Goal: Information Seeking & Learning: Learn about a topic

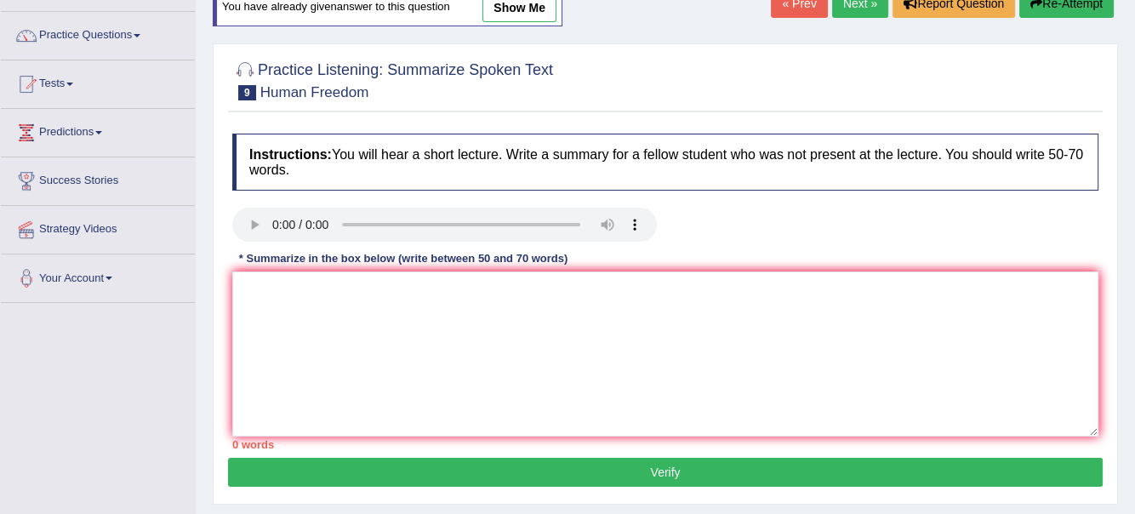
scroll to position [38, 0]
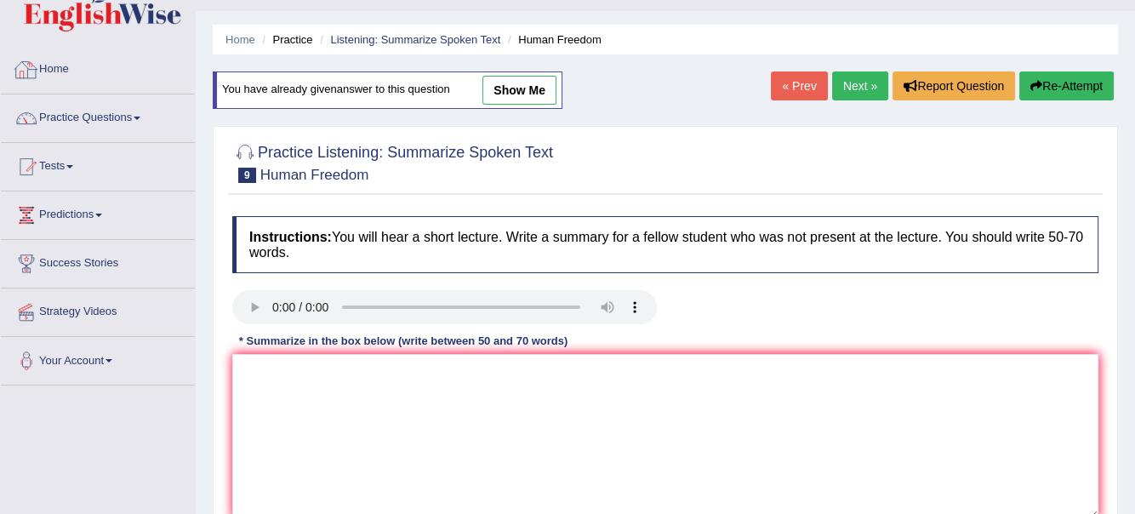
click at [68, 68] on link "Home" at bounding box center [98, 67] width 194 height 43
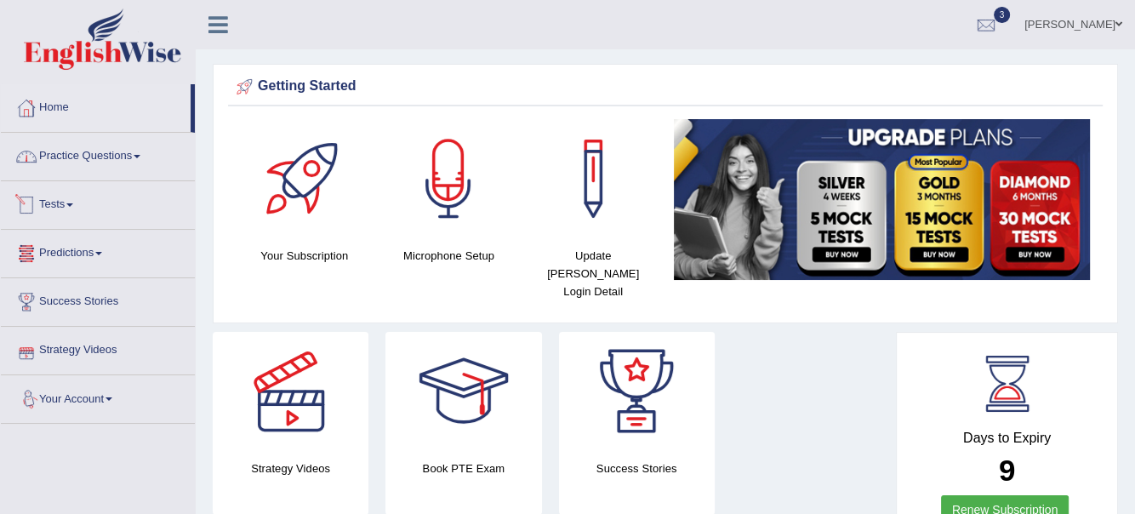
click at [146, 152] on link "Practice Questions" at bounding box center [98, 154] width 194 height 43
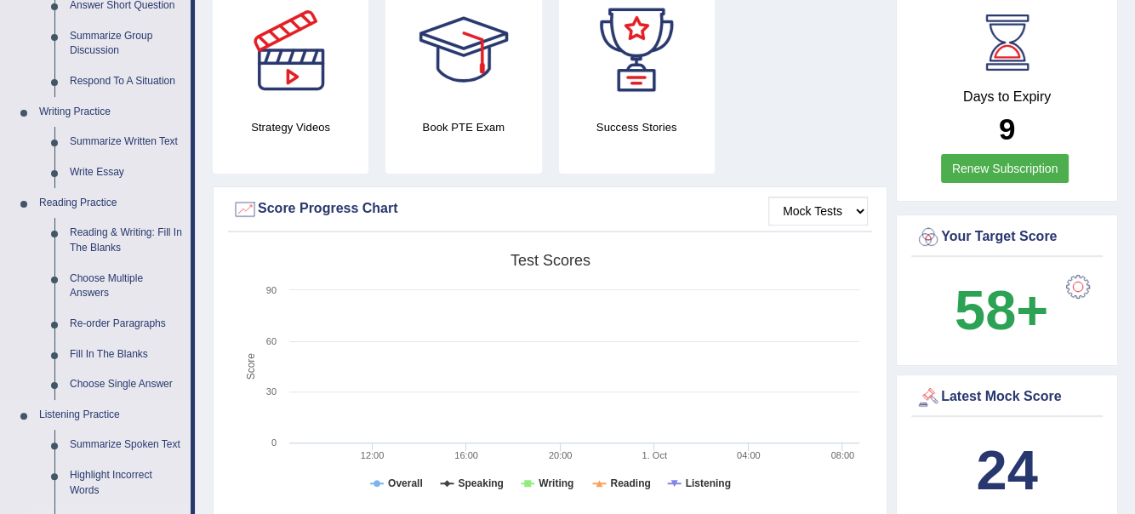
scroll to position [340, 0]
click at [109, 144] on link "Summarize Written Text" at bounding box center [126, 143] width 128 height 31
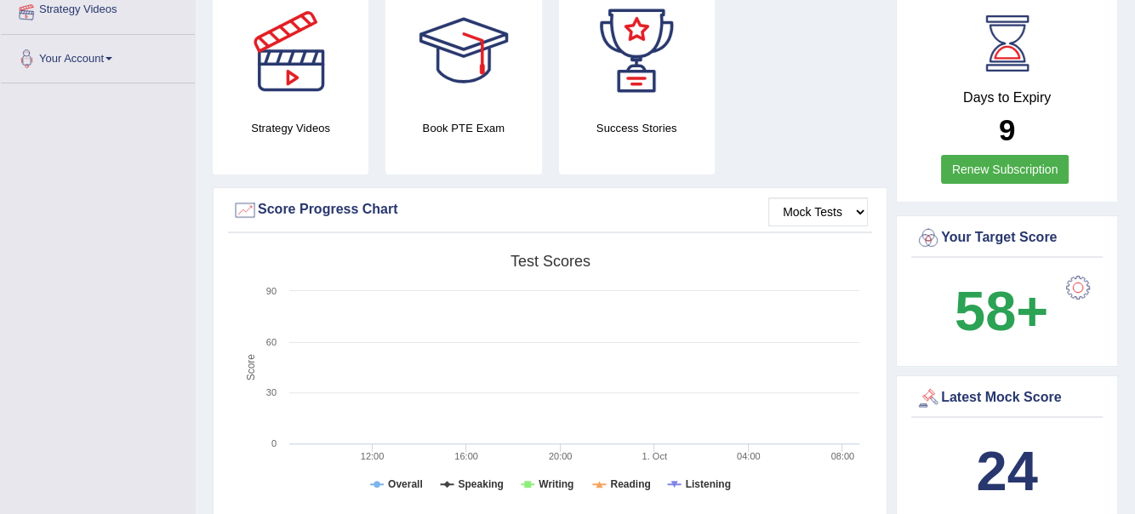
scroll to position [346, 0]
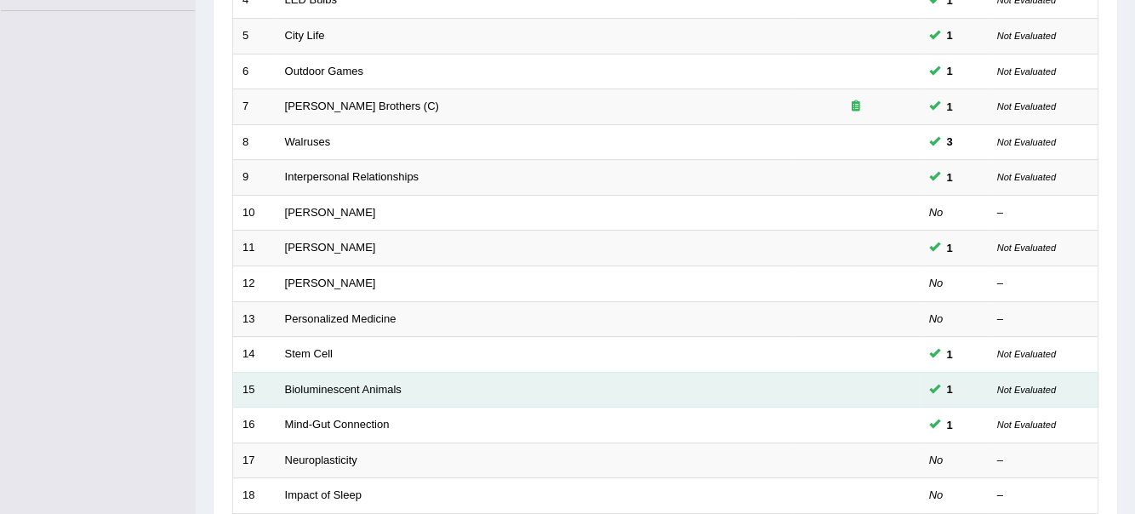
scroll to position [425, 0]
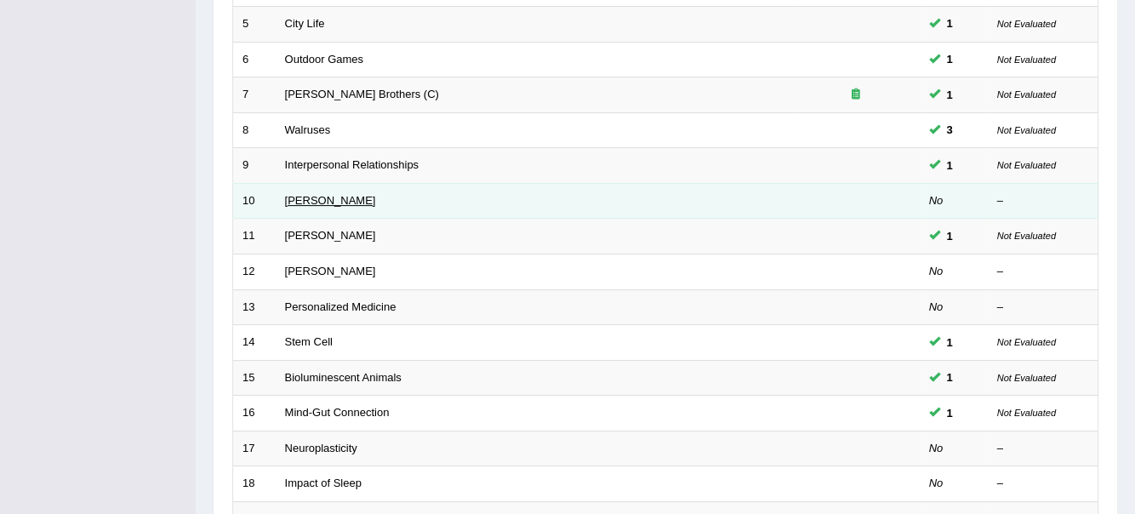
click at [298, 194] on link "[PERSON_NAME]" at bounding box center [330, 200] width 91 height 13
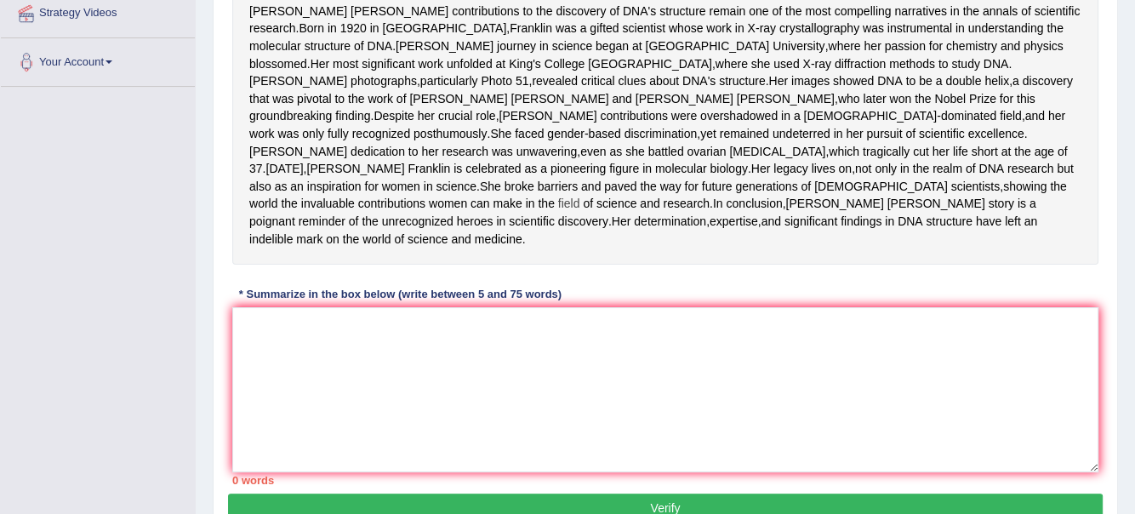
scroll to position [340, 0]
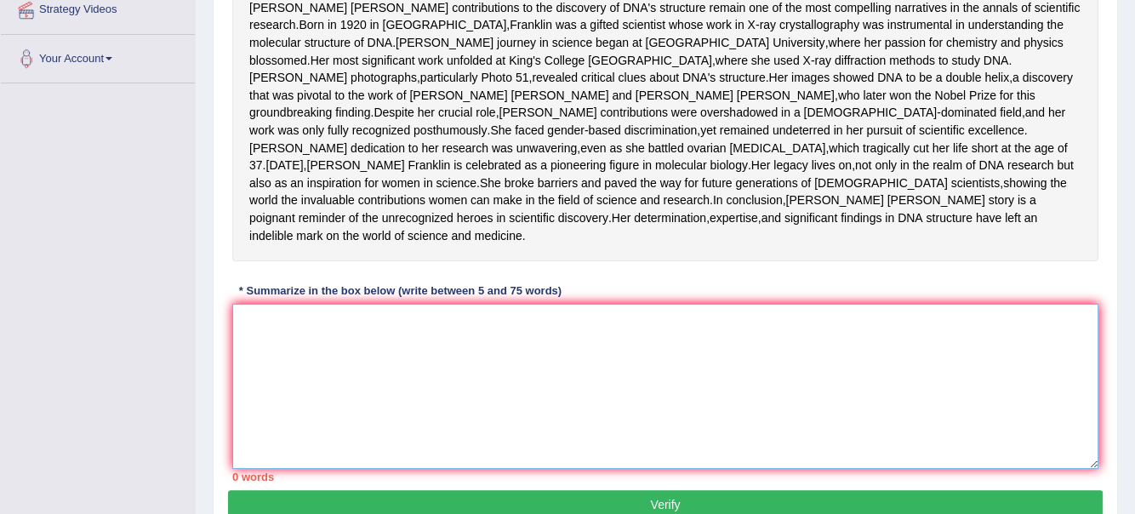
click at [269, 398] on textarea at bounding box center [665, 386] width 866 height 165
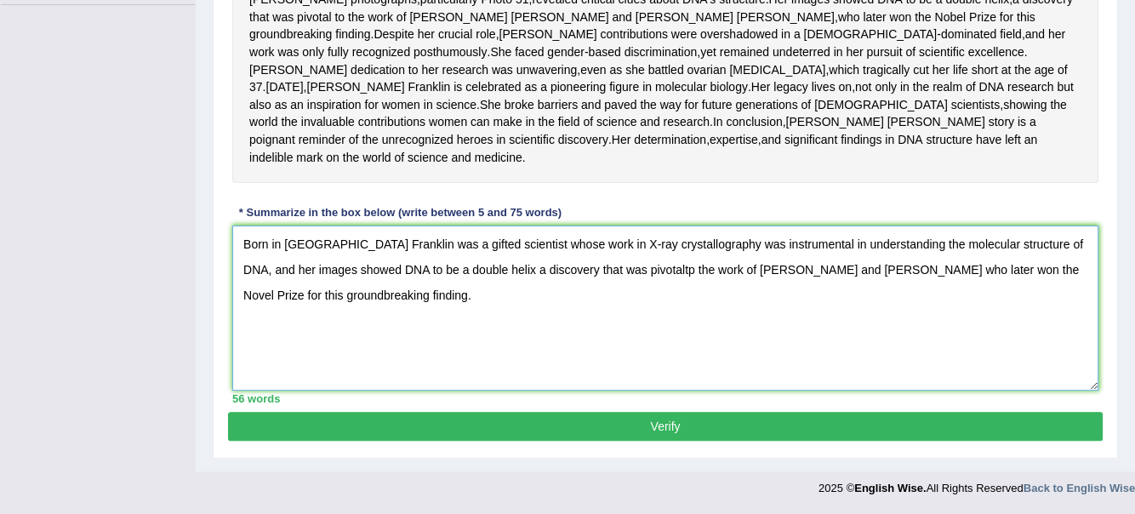
scroll to position [485, 0]
type textarea "Born in London Franklin was a gifted scientist whose work in X-ray crystallogra…"
click at [668, 431] on button "Verify" at bounding box center [665, 426] width 875 height 29
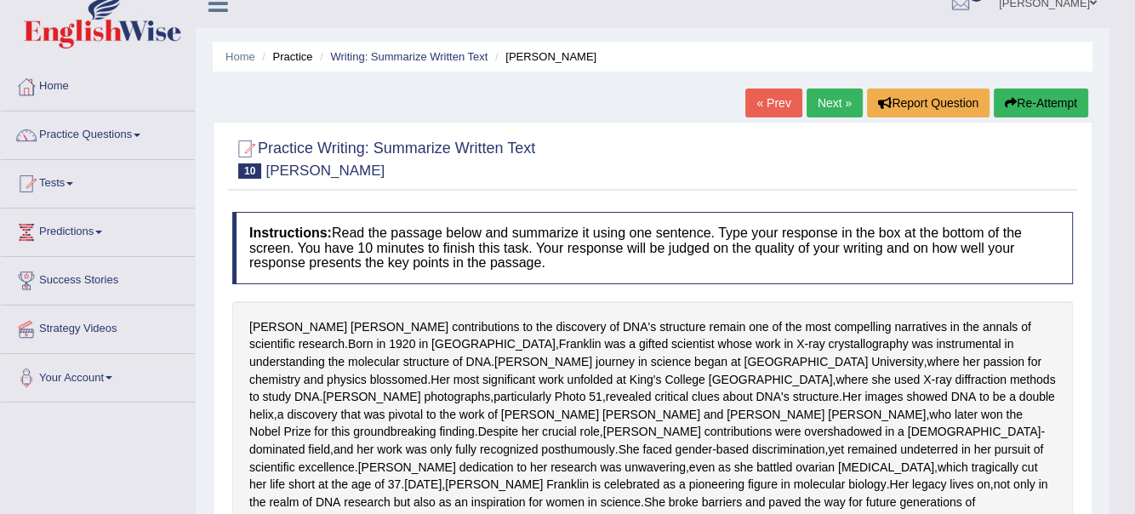
scroll to position [0, 0]
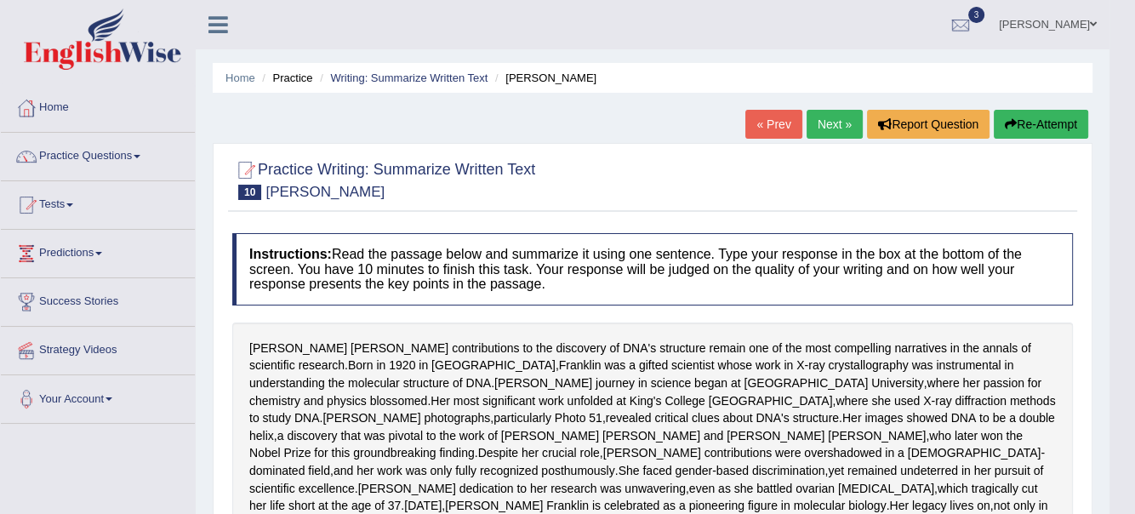
click at [1032, 121] on button "Re-Attempt" at bounding box center [1041, 124] width 94 height 29
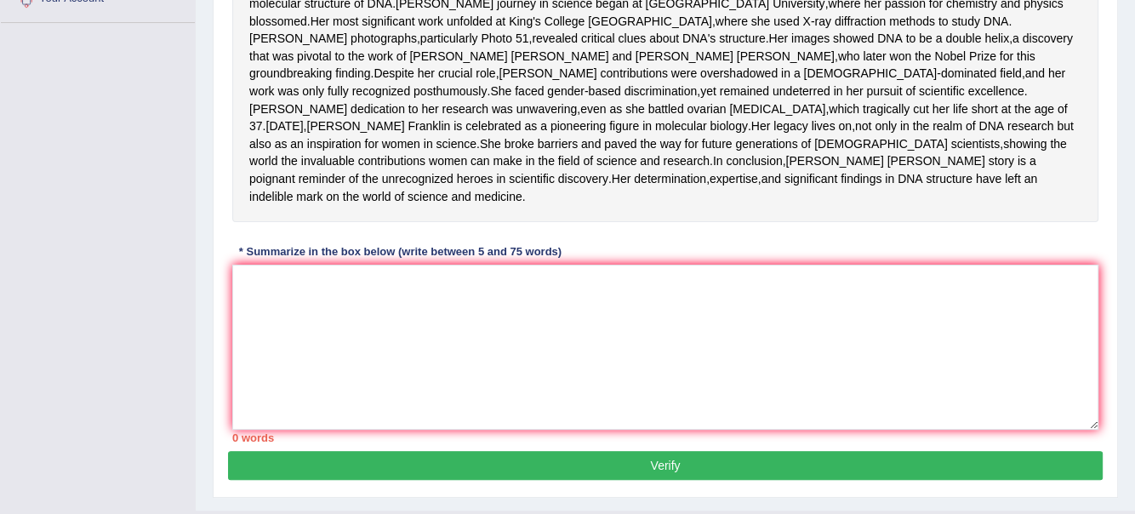
scroll to position [425, 0]
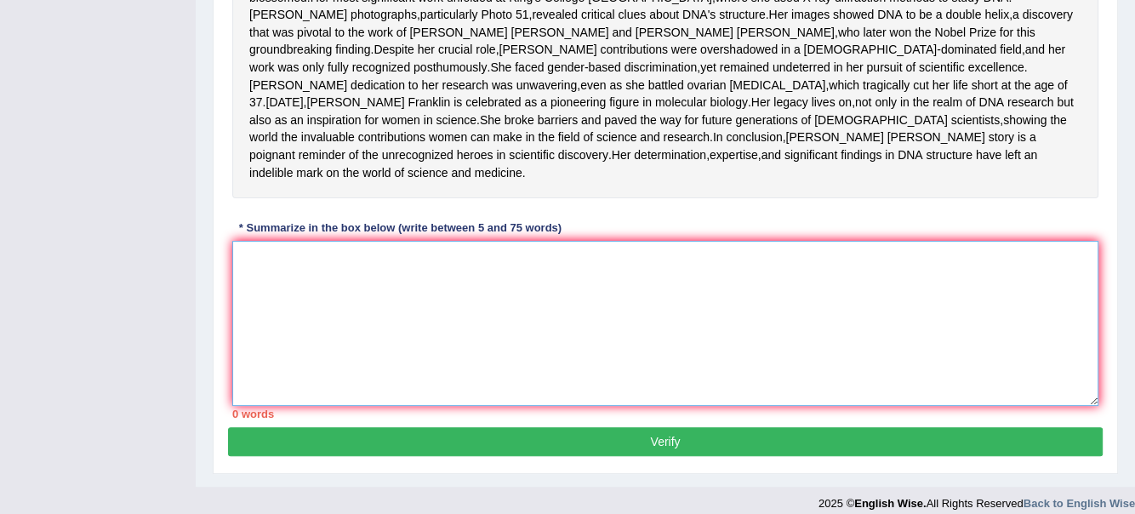
click at [284, 357] on textarea at bounding box center [665, 323] width 866 height 165
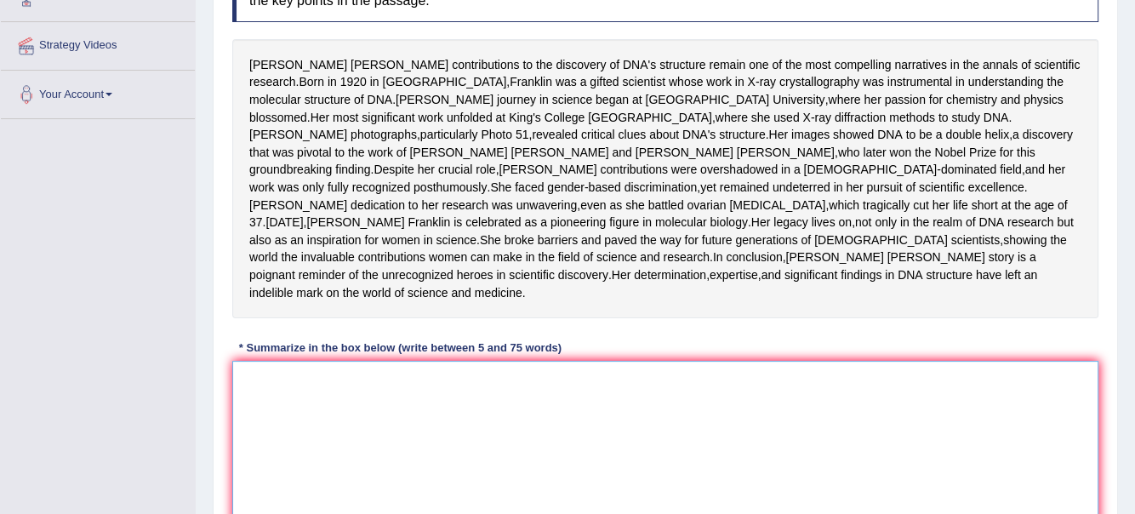
scroll to position [299, 0]
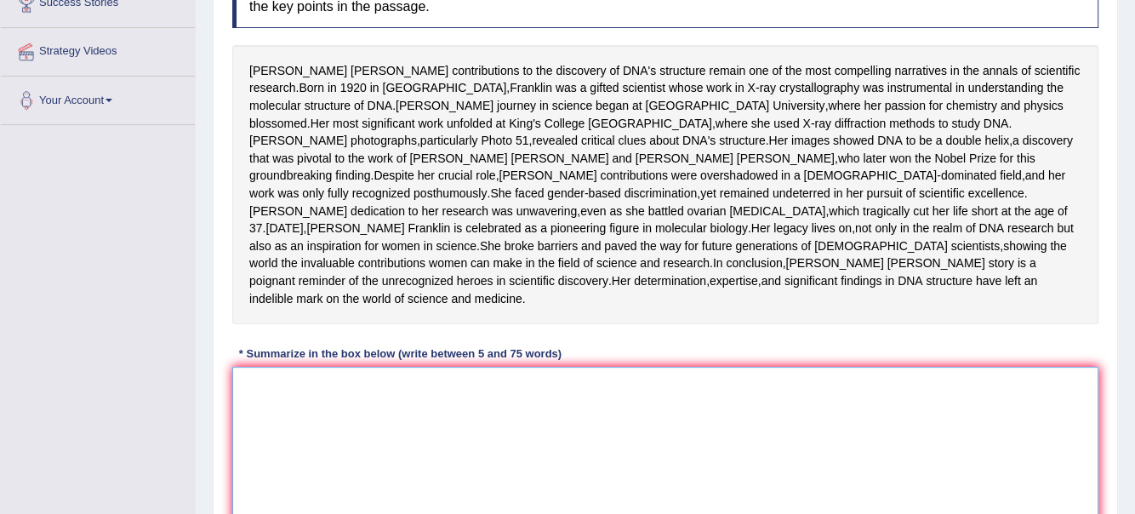
click at [275, 459] on textarea at bounding box center [665, 449] width 866 height 165
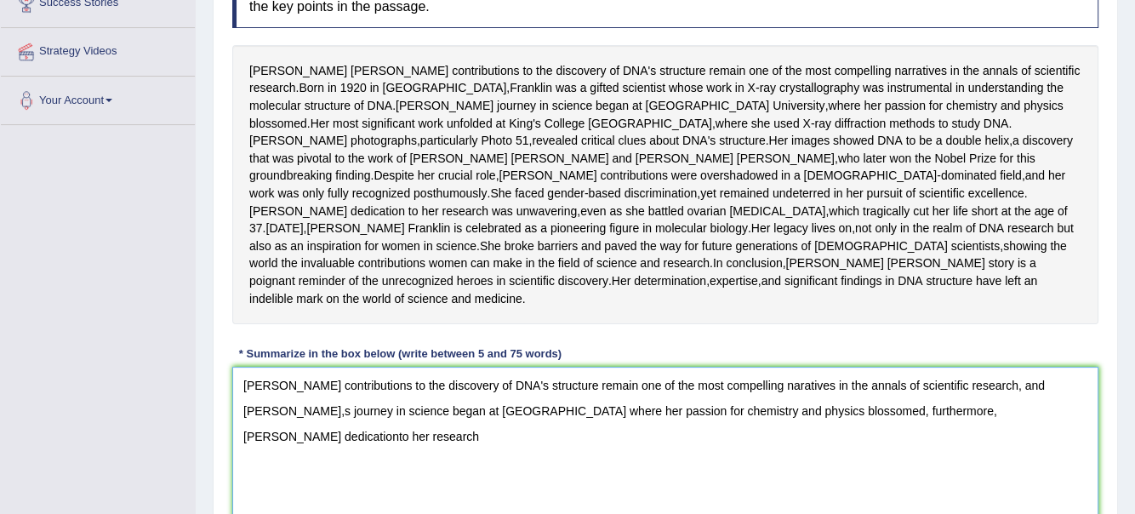
click at [1041, 478] on textarea "Rosalind Franklin's contributions to the discovery of DNA's structure remain on…" at bounding box center [665, 449] width 866 height 165
drag, startPoint x: 297, startPoint y: 503, endPoint x: 368, endPoint y: 497, distance: 71.7
click at [299, 503] on textarea "Rosalind Franklin's contributions to the discovery of DNA's structure remain on…" at bounding box center [665, 449] width 866 height 165
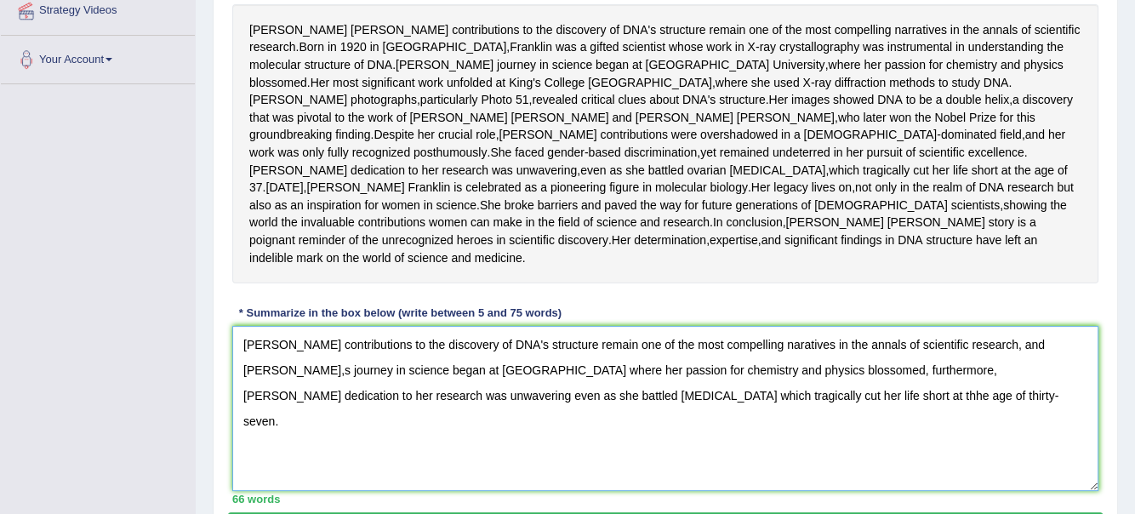
scroll to position [336, 0]
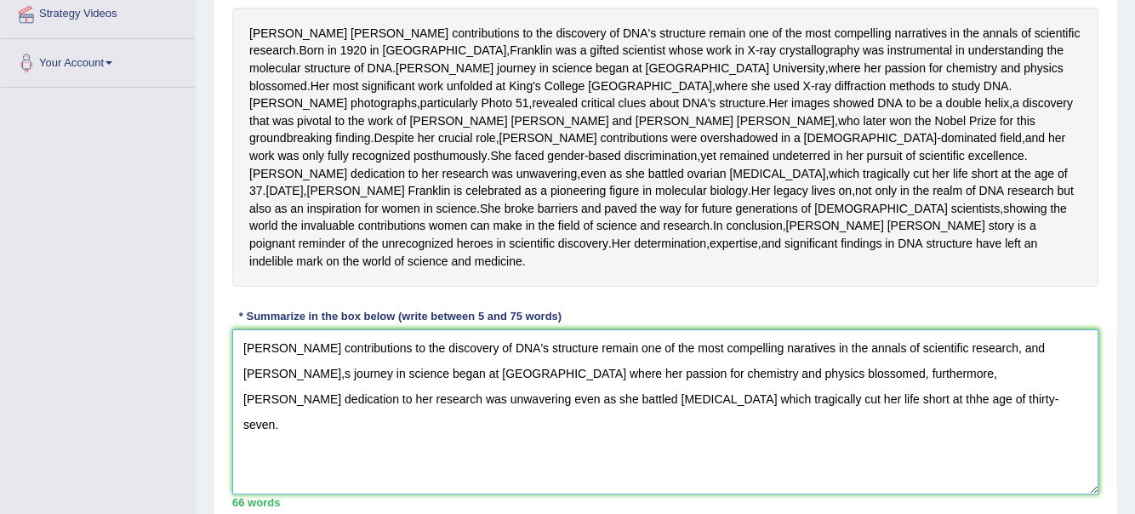
click at [767, 462] on textarea "Rosalind Franklin's contributions to the discovery of DNA's structure remain on…" at bounding box center [665, 411] width 866 height 165
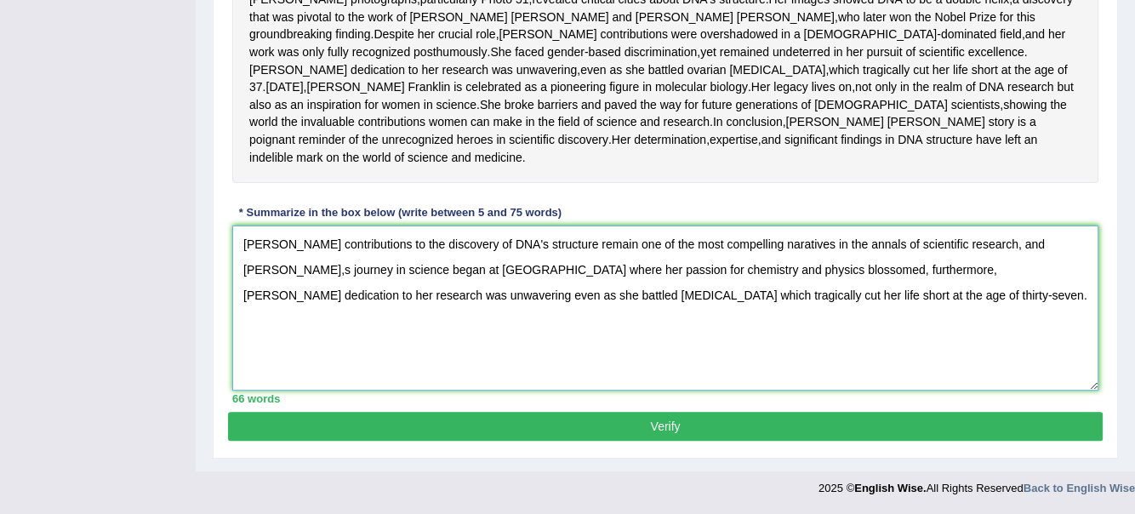
type textarea "Rosalind Franklin's contributions to the discovery of DNA's structure remain on…"
click at [681, 427] on button "Verify" at bounding box center [665, 426] width 875 height 29
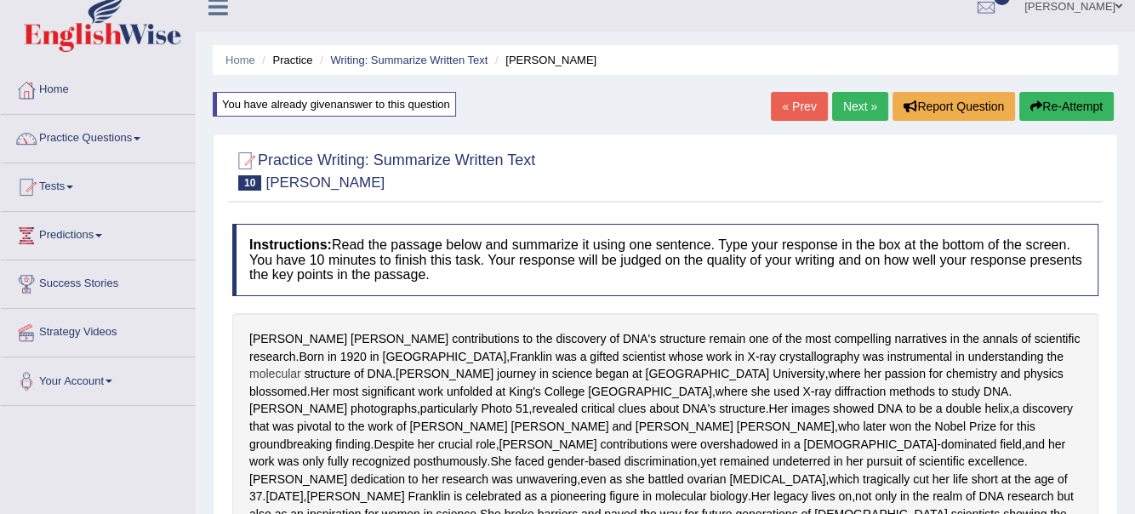
scroll to position [0, 0]
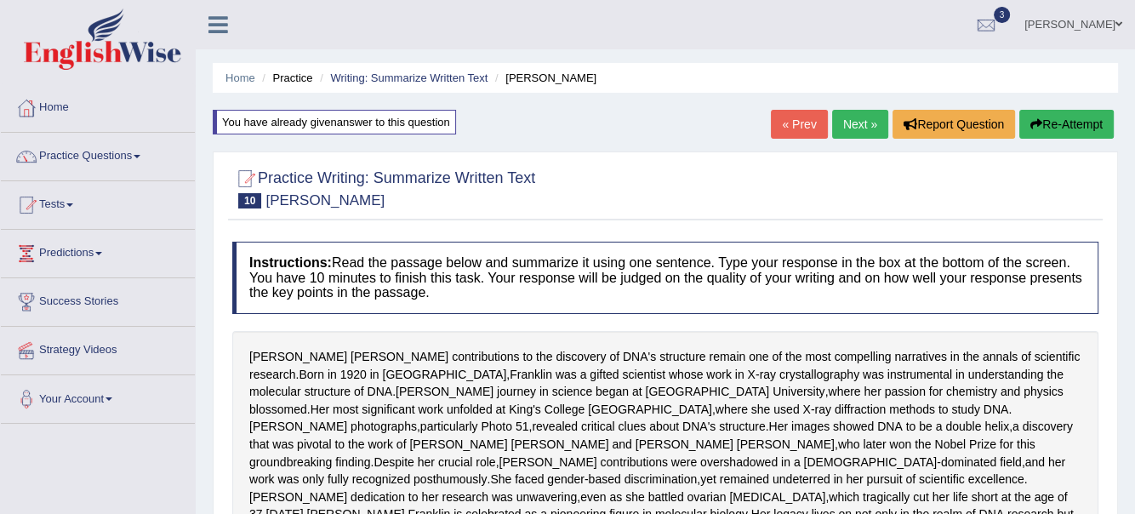
click at [860, 114] on link "Next »" at bounding box center [860, 124] width 56 height 29
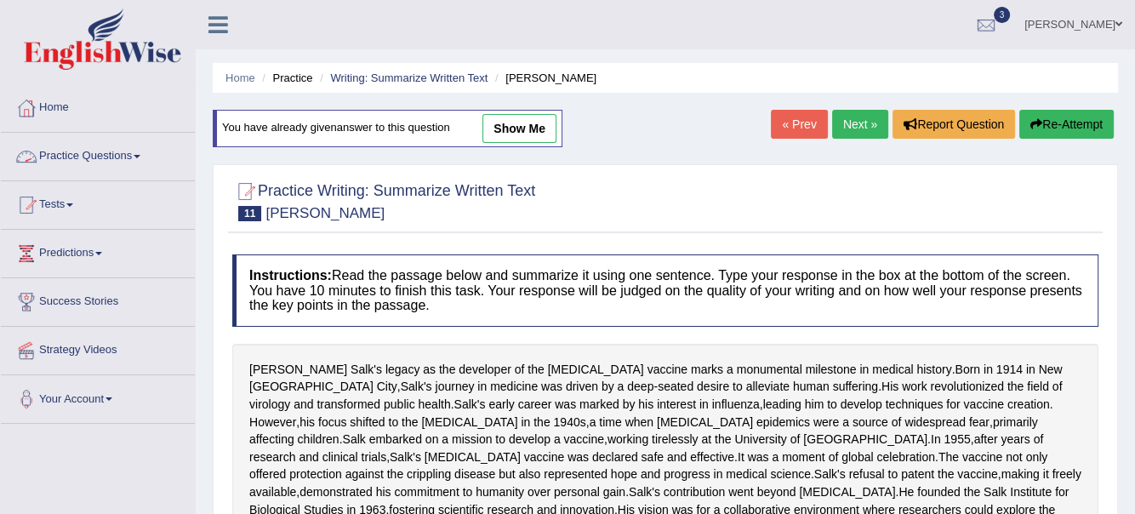
click at [146, 149] on link "Practice Questions" at bounding box center [98, 154] width 194 height 43
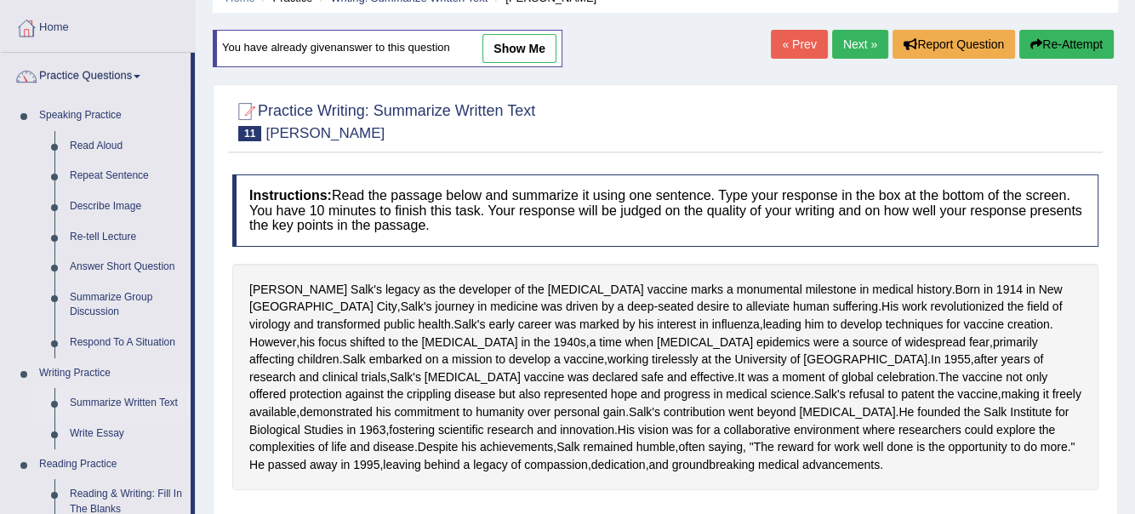
scroll to position [84, 0]
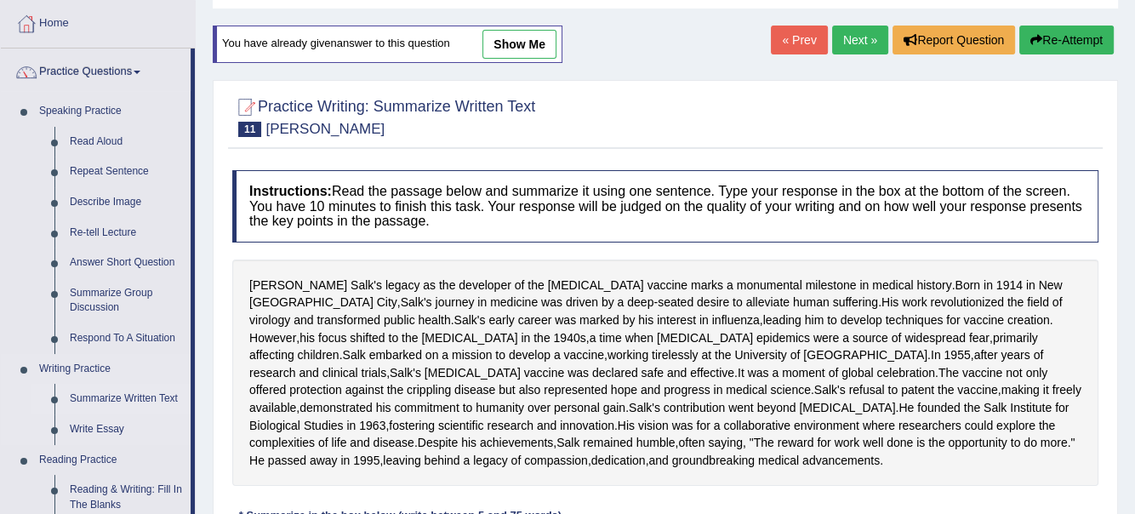
click at [118, 401] on link "Summarize Written Text" at bounding box center [126, 399] width 128 height 31
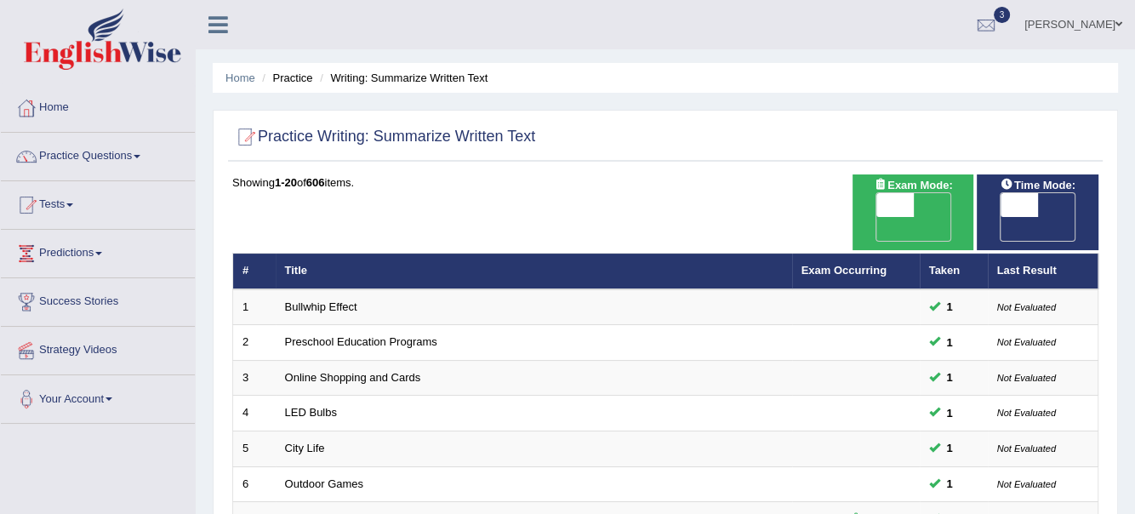
click at [1001, 217] on span "OFF" at bounding box center [981, 229] width 37 height 24
checkbox input "true"
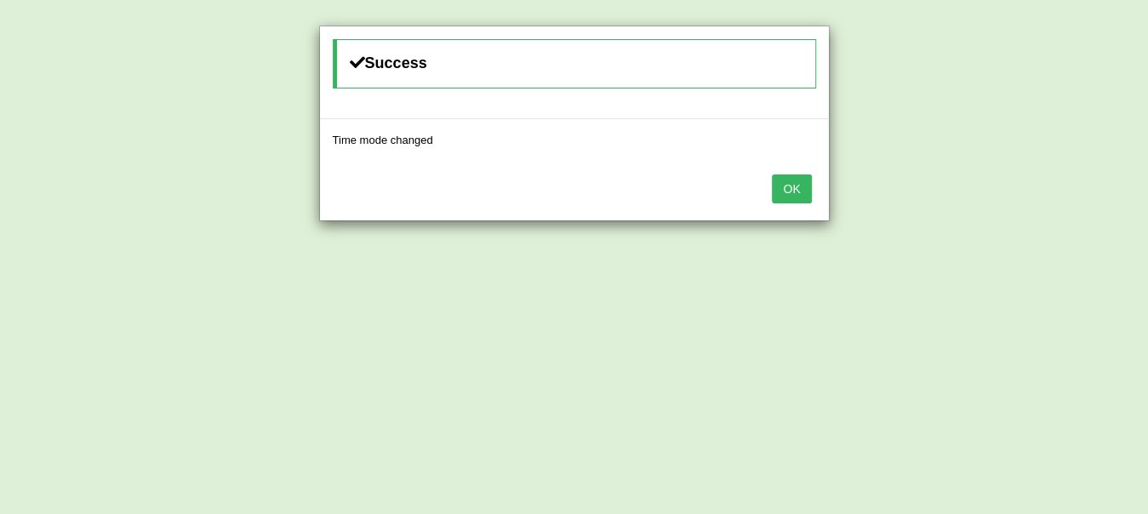
click at [791, 185] on button "OK" at bounding box center [791, 188] width 39 height 29
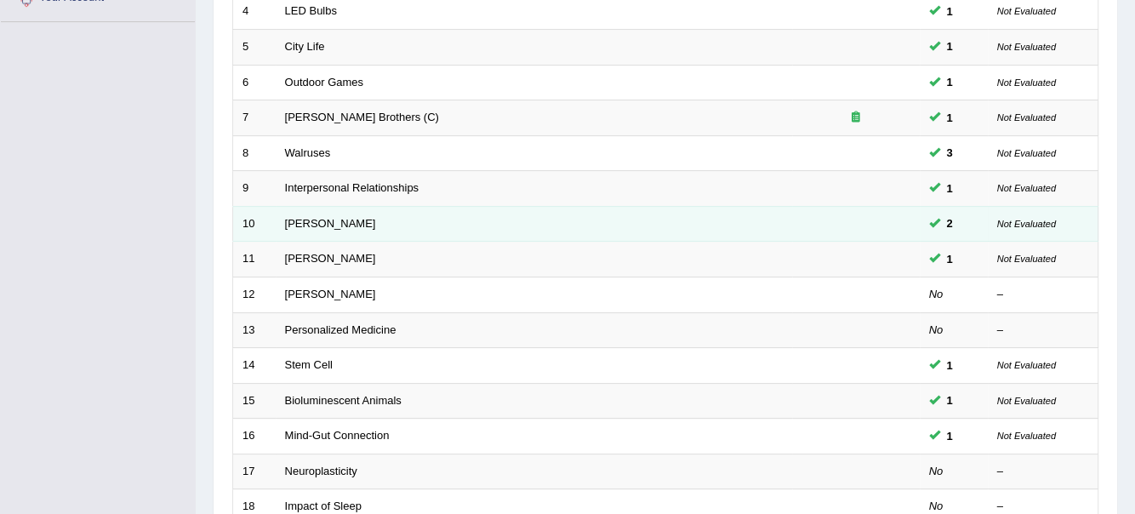
scroll to position [425, 0]
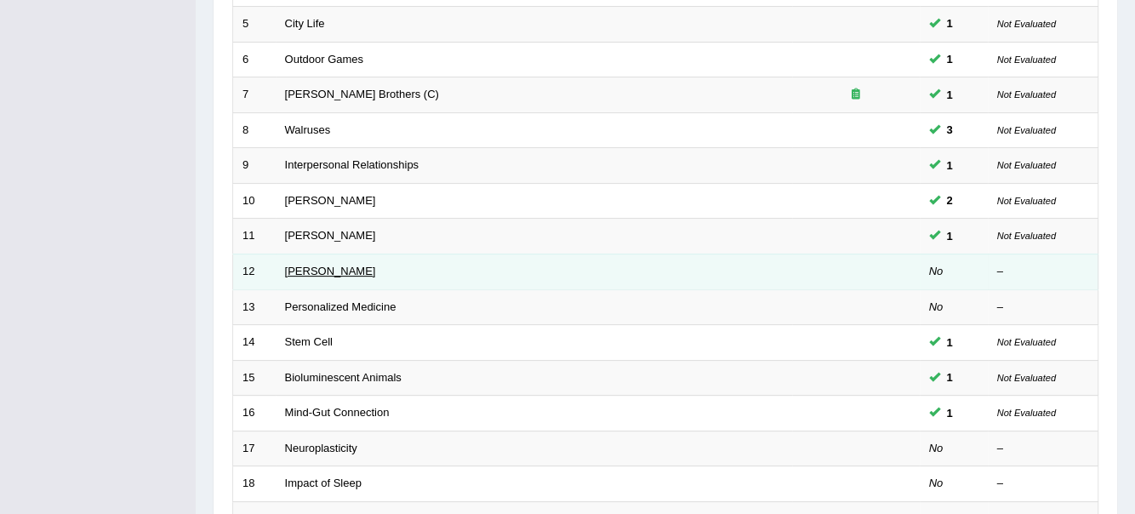
click at [328, 265] on link "Elizabeth Blackwell" at bounding box center [330, 271] width 91 height 13
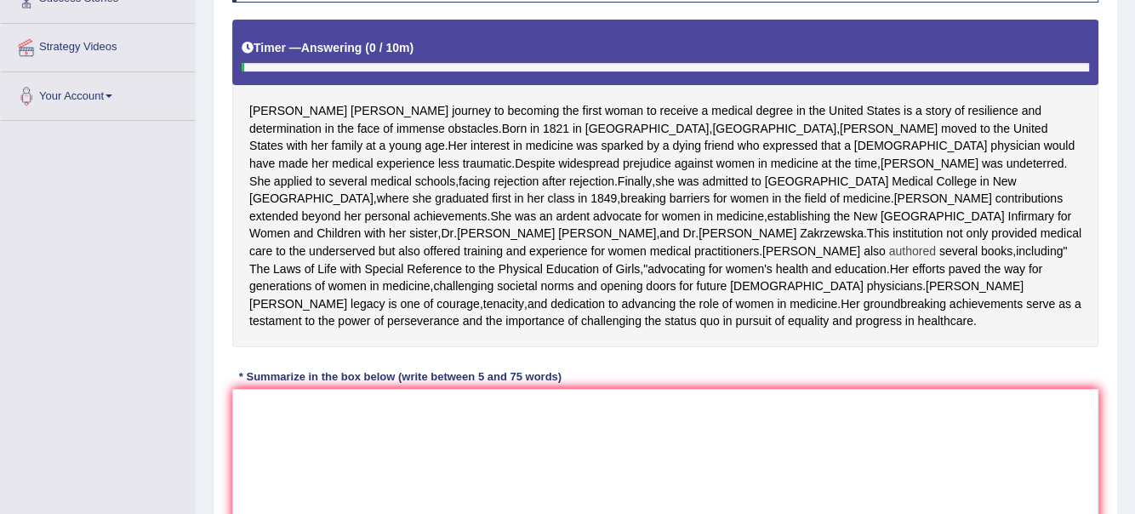
scroll to position [340, 0]
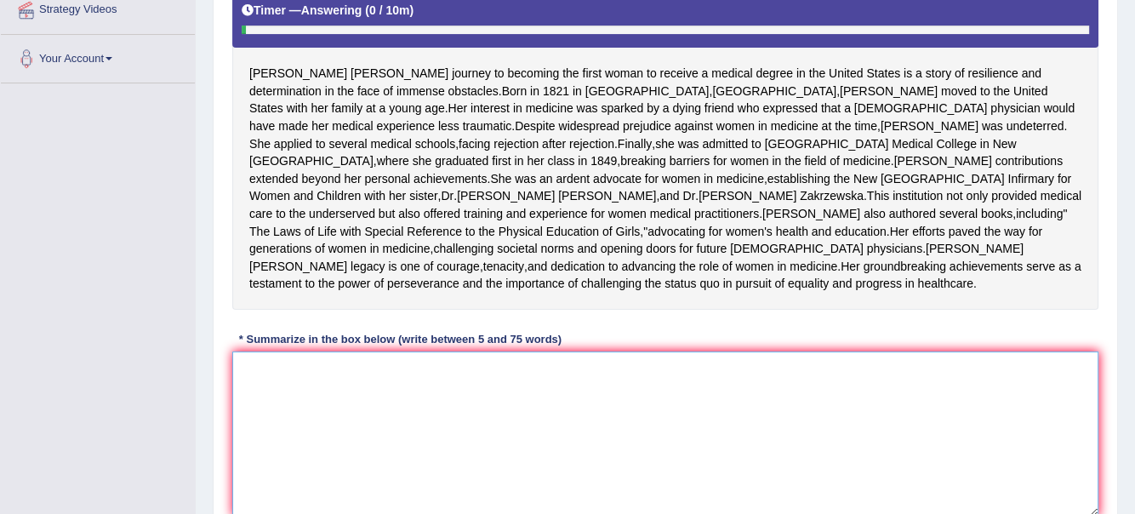
click at [235, 449] on textarea at bounding box center [665, 433] width 866 height 165
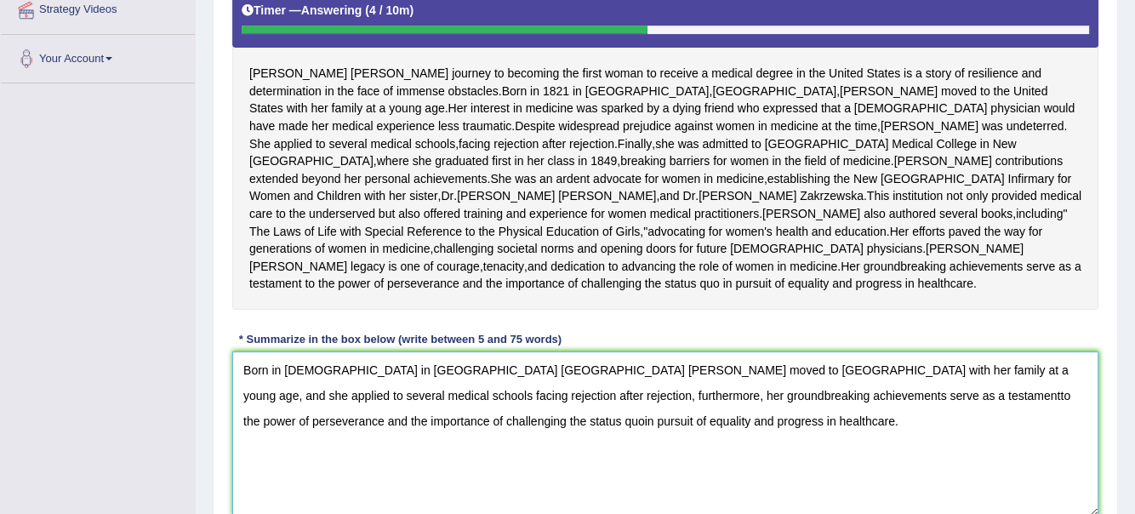
click at [694, 467] on textarea "Born in [DEMOGRAPHIC_DATA] in [GEOGRAPHIC_DATA] [GEOGRAPHIC_DATA] [PERSON_NAME]…" at bounding box center [665, 433] width 866 height 165
drag, startPoint x: 682, startPoint y: 464, endPoint x: 684, endPoint y: 476, distance: 12.9
click at [683, 475] on textarea "Born in [DEMOGRAPHIC_DATA] in [GEOGRAPHIC_DATA] [GEOGRAPHIC_DATA] [PERSON_NAME]…" at bounding box center [665, 433] width 866 height 165
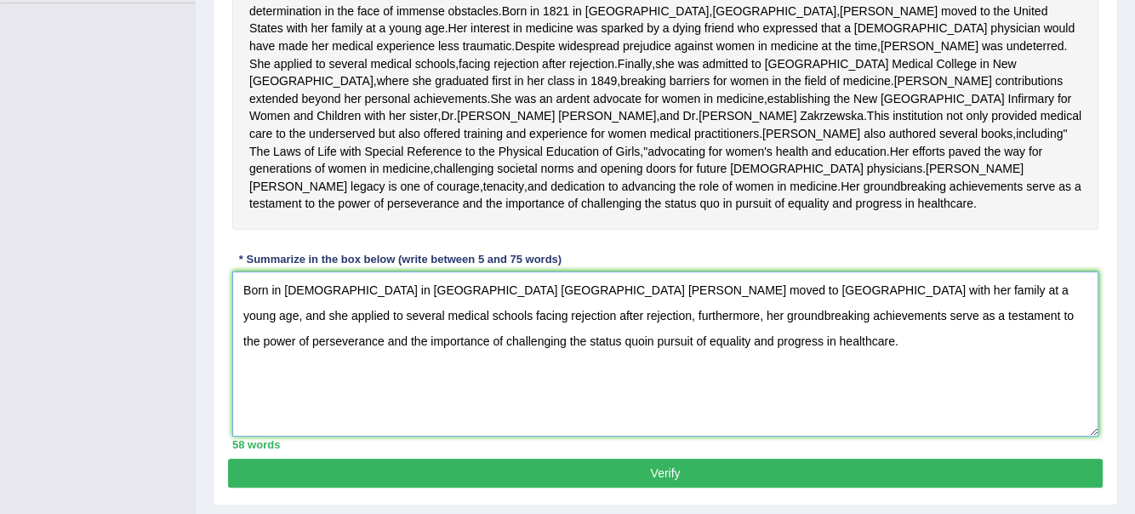
scroll to position [425, 0]
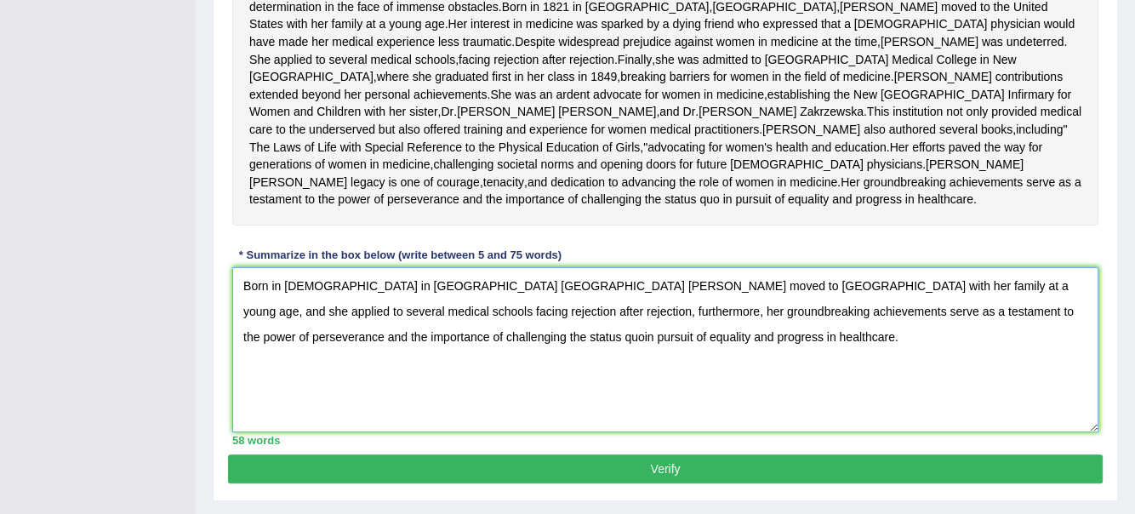
click at [263, 406] on textarea "Born in 1821 in Bristol England Blackwell moved to the United States with her f…" at bounding box center [665, 349] width 866 height 165
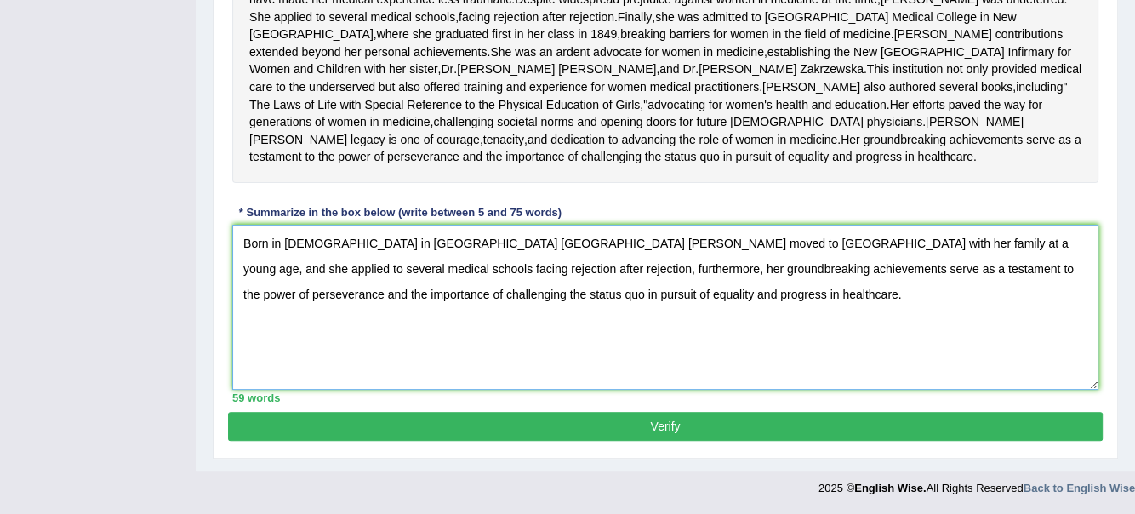
type textarea "Born in 1821 in Bristol England Blackwell moved to the United States with her f…"
drag, startPoint x: 556, startPoint y: 435, endPoint x: 552, endPoint y: 442, distance: 8.8
click at [552, 439] on button "Verify" at bounding box center [665, 426] width 875 height 29
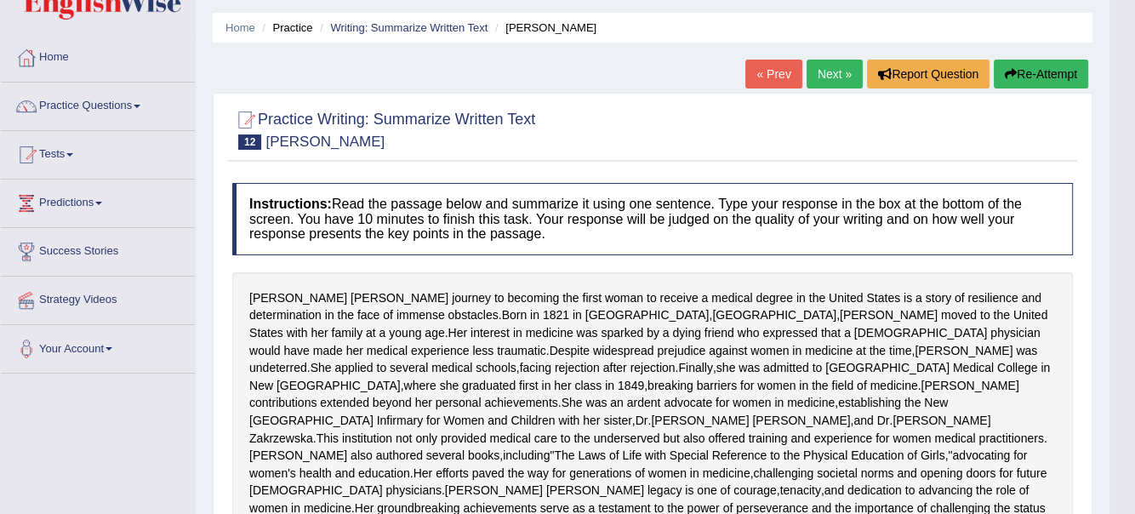
scroll to position [0, 0]
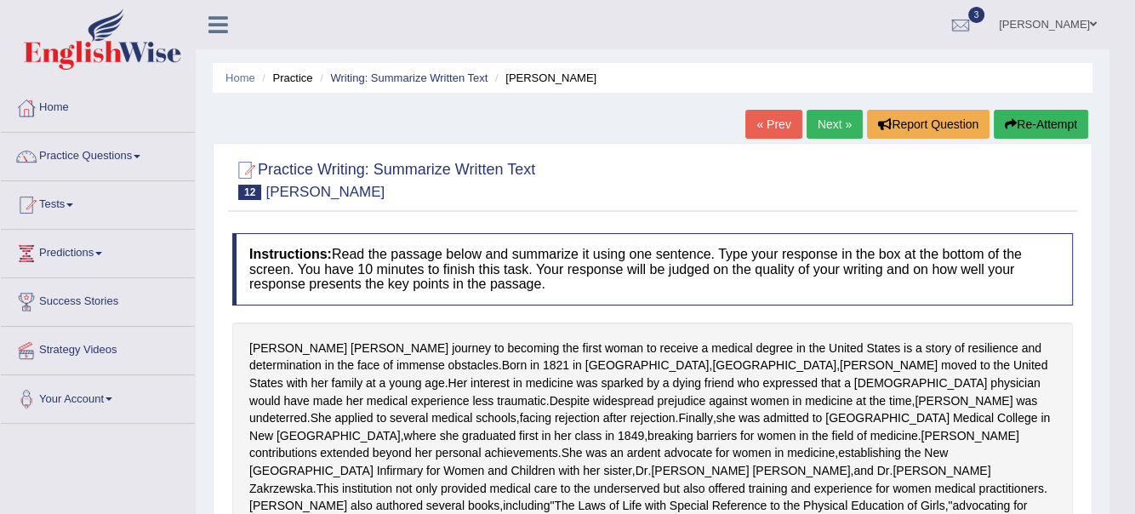
click at [140, 156] on span at bounding box center [137, 156] width 7 height 3
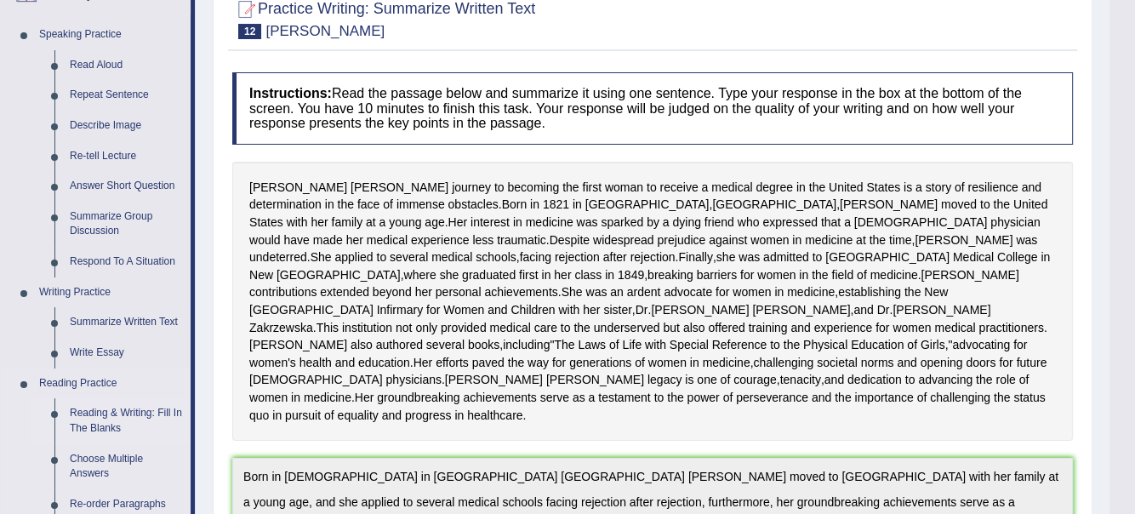
scroll to position [170, 0]
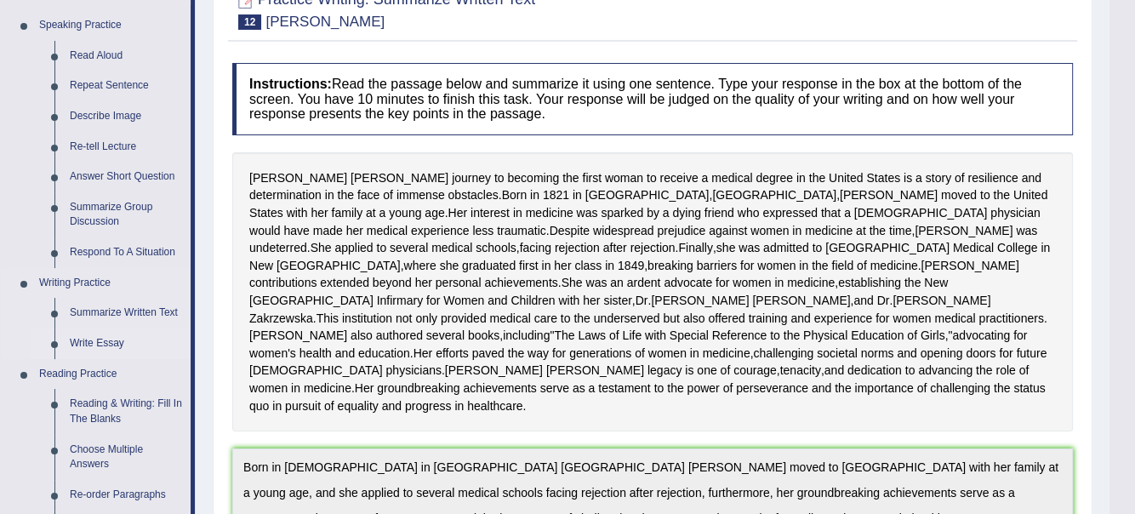
click at [92, 340] on link "Write Essay" at bounding box center [126, 343] width 128 height 31
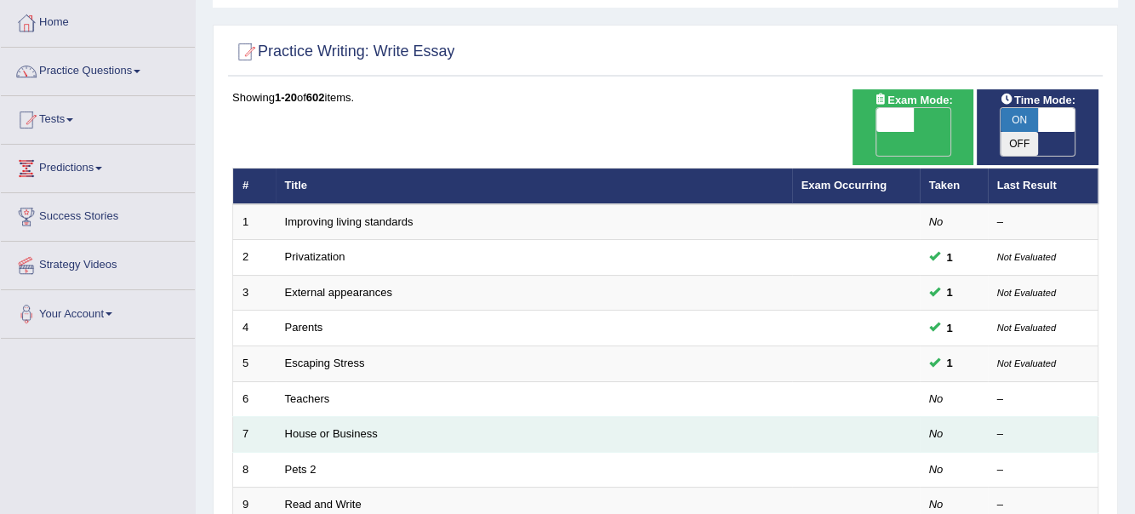
scroll to position [170, 0]
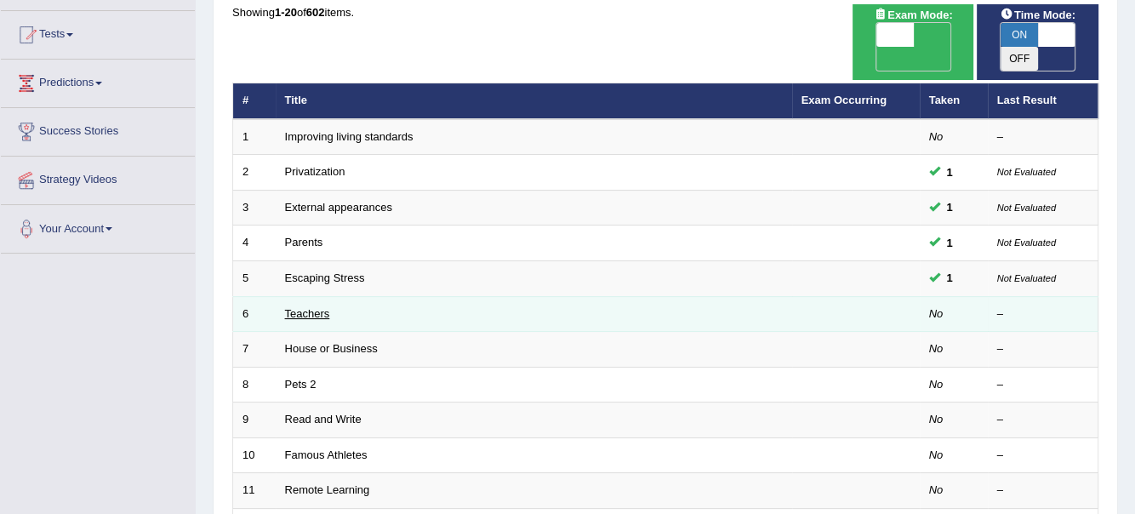
click at [313, 307] on link "Teachers" at bounding box center [307, 313] width 45 height 13
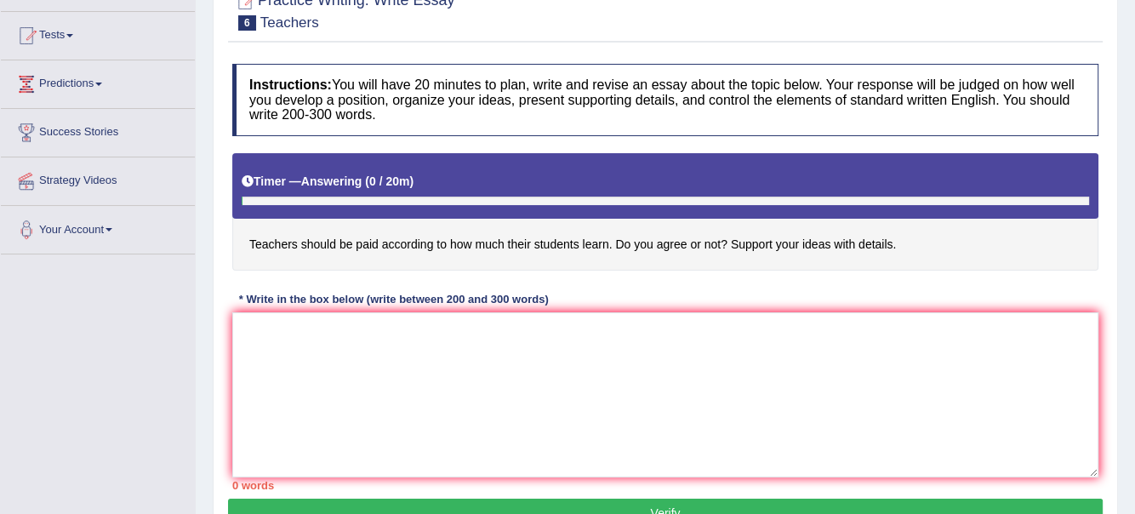
scroll to position [170, 0]
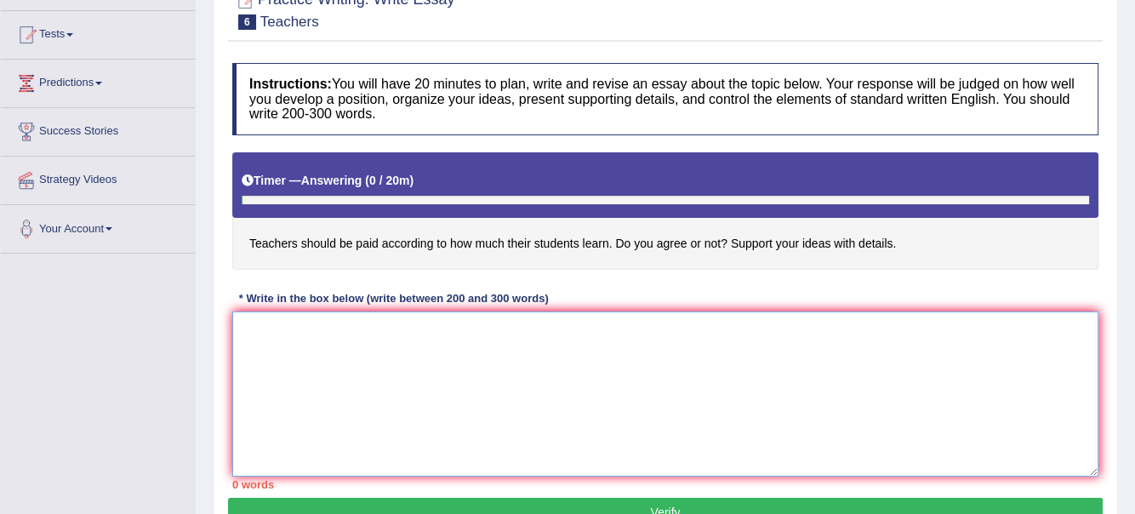
click at [282, 320] on textarea at bounding box center [665, 393] width 866 height 165
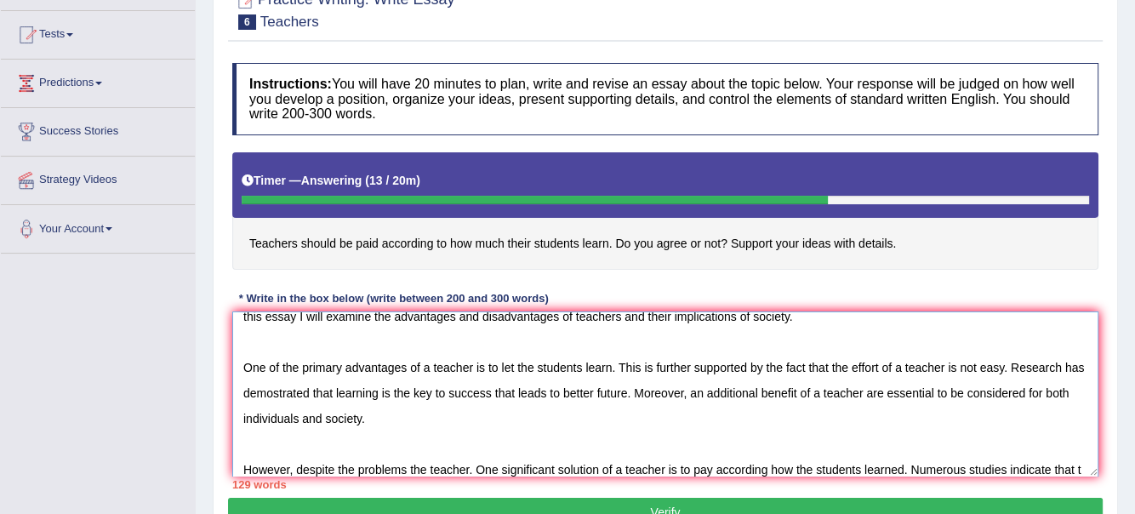
scroll to position [66, 0]
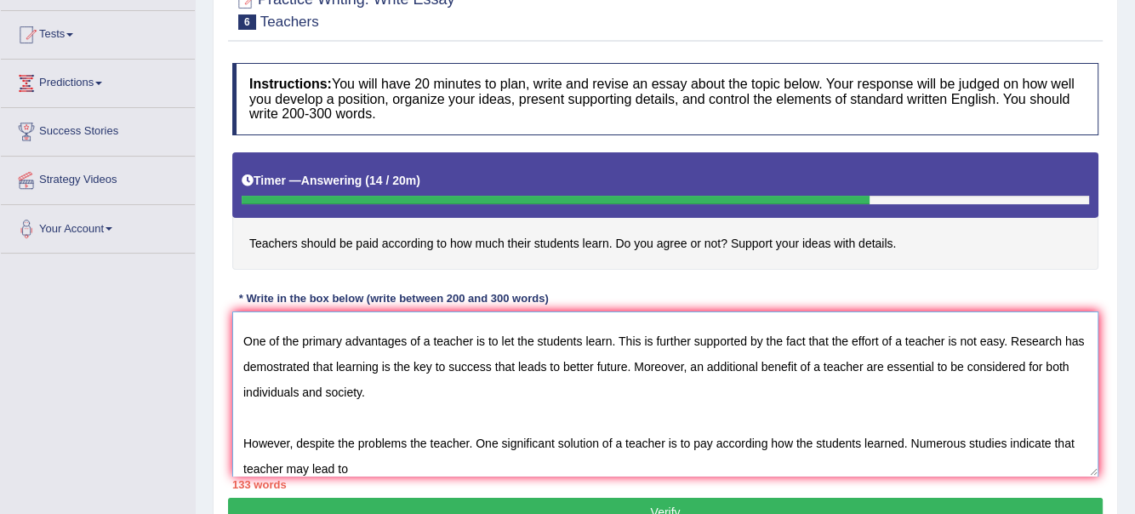
click at [853, 443] on textarea "The increasing influence of a teacher on our lives has ignited numerous discuss…" at bounding box center [665, 393] width 866 height 165
click at [371, 466] on textarea "The increasing influence of a teacher on our lives has ignited numerous discuss…" at bounding box center [665, 393] width 866 height 165
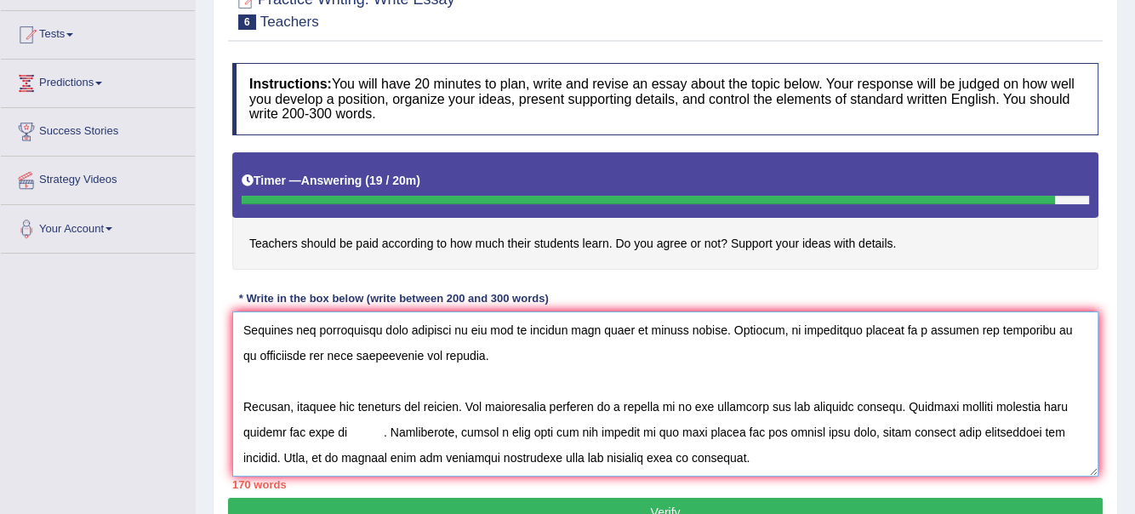
scroll to position [142, 0]
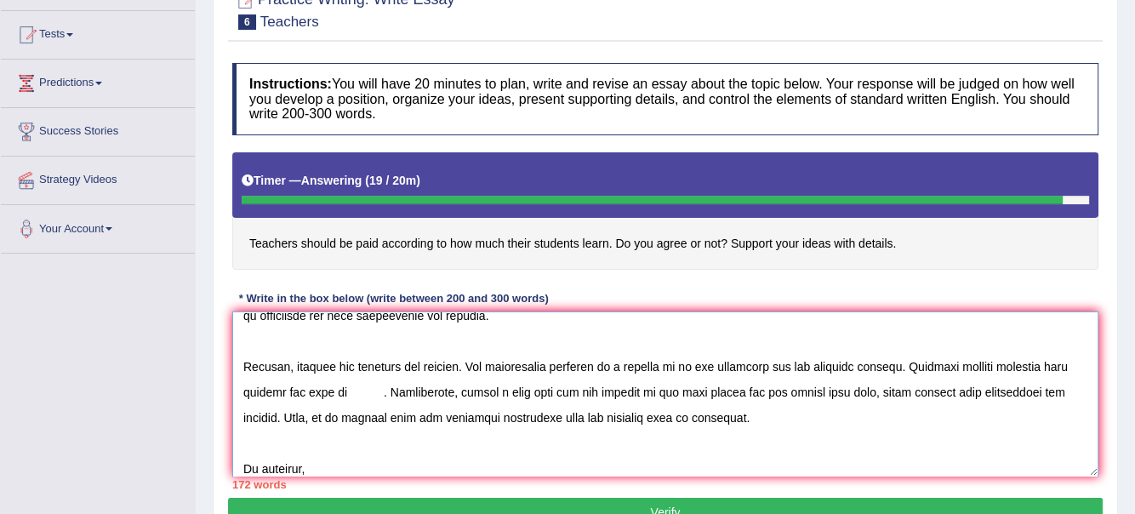
click at [354, 390] on textarea at bounding box center [665, 393] width 866 height 165
click at [242, 392] on textarea at bounding box center [665, 393] width 866 height 165
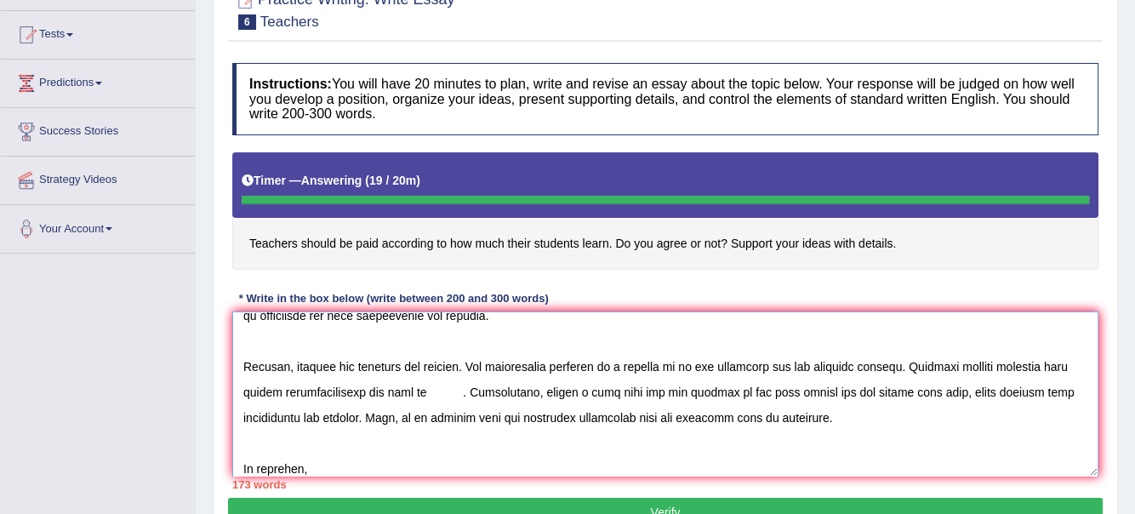
type textarea "The increasing influence of a teacher on our lives has ignited numerous discuss…"
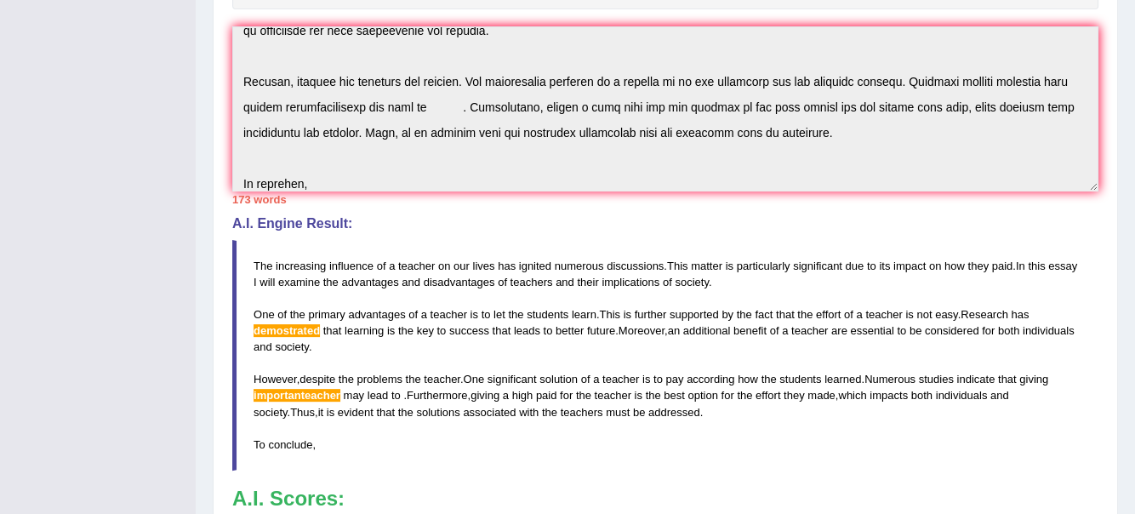
scroll to position [425, 0]
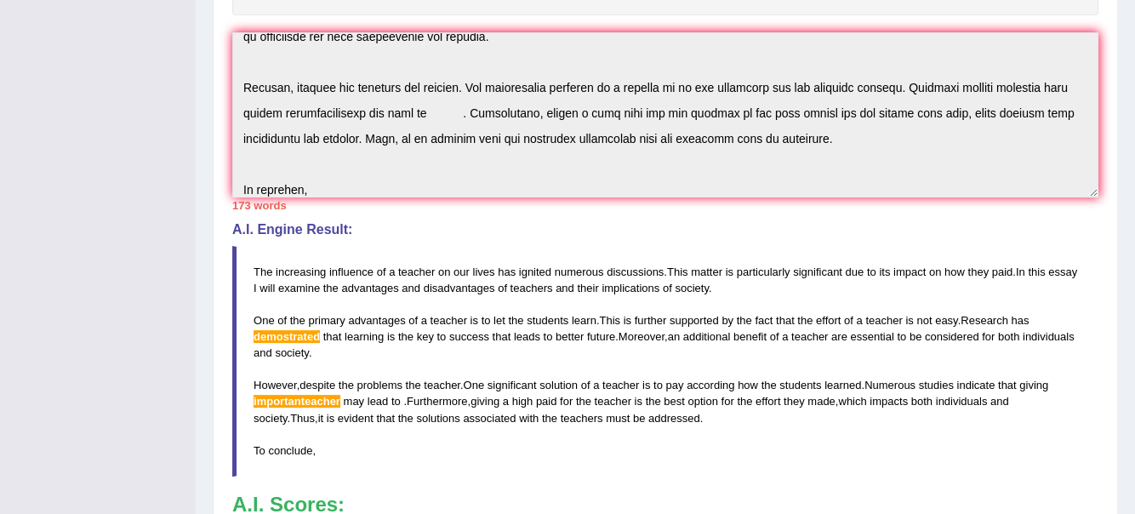
click at [806, 480] on div "Instructions: You will have 20 minutes to plan, write and revise an essay about…" at bounding box center [665, 219] width 875 height 839
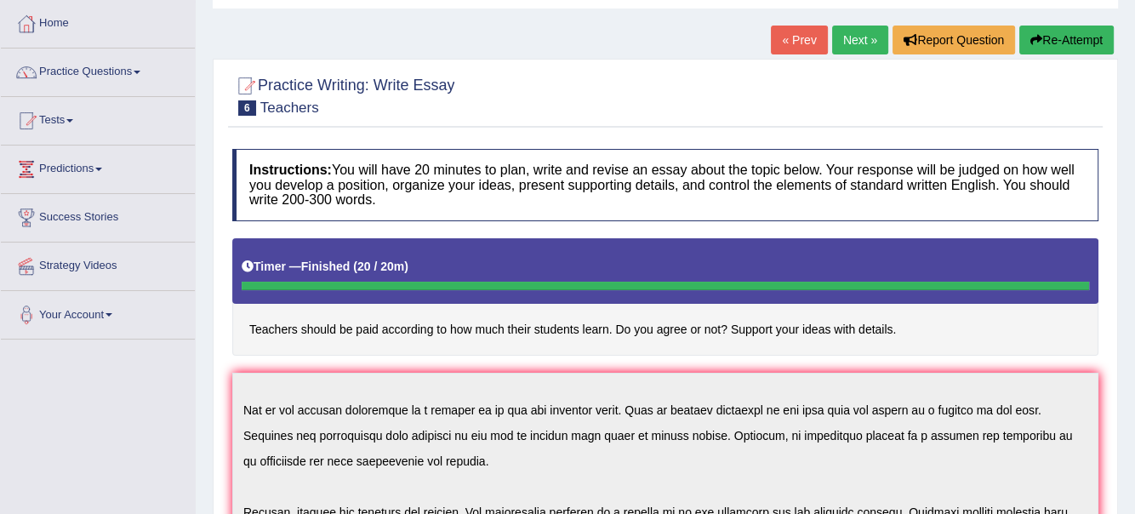
scroll to position [57, 0]
click at [140, 71] on span at bounding box center [137, 72] width 7 height 3
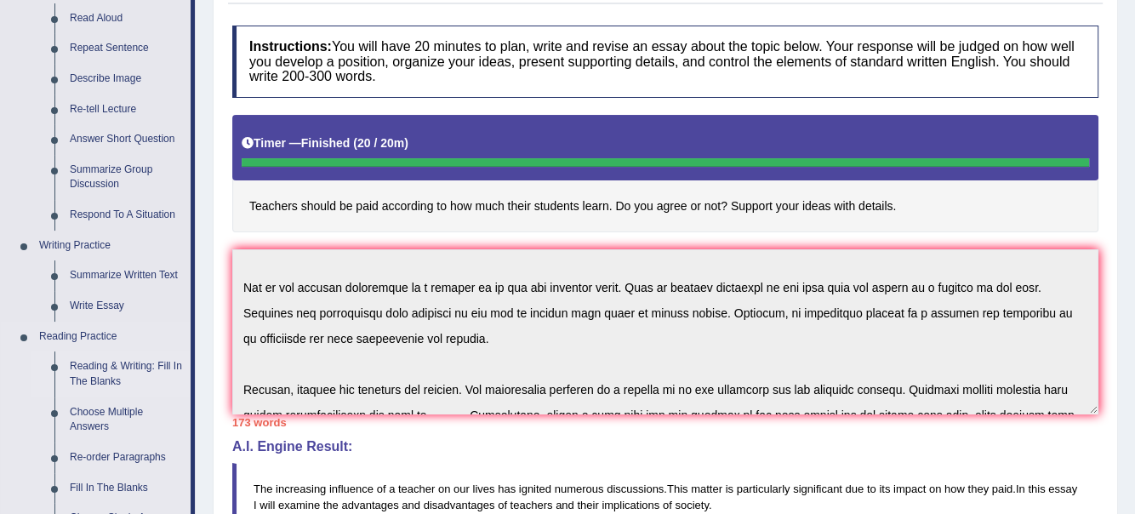
scroll to position [340, 0]
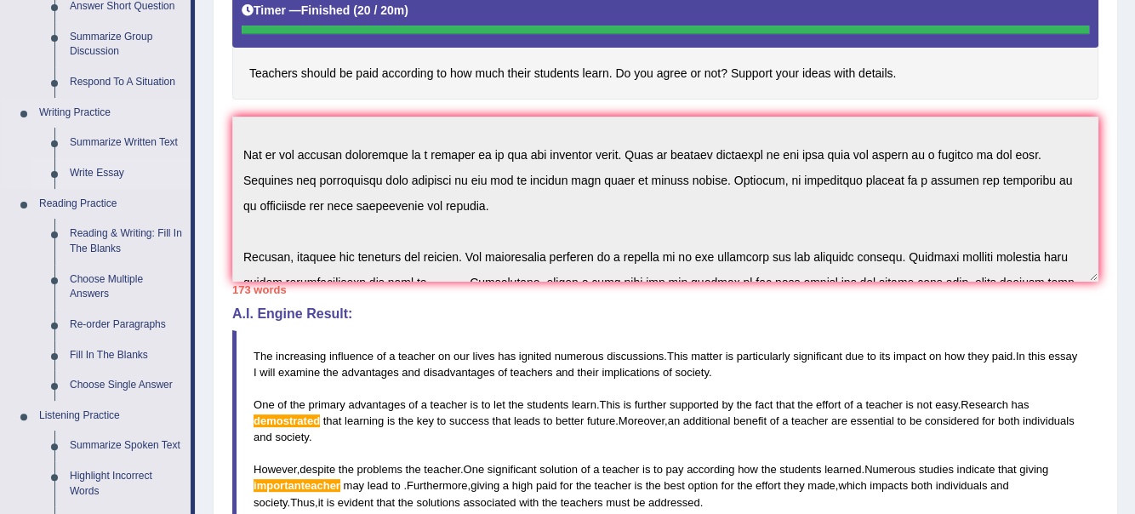
click at [117, 176] on link "Write Essay" at bounding box center [126, 173] width 128 height 31
